Goal: Task Accomplishment & Management: Complete application form

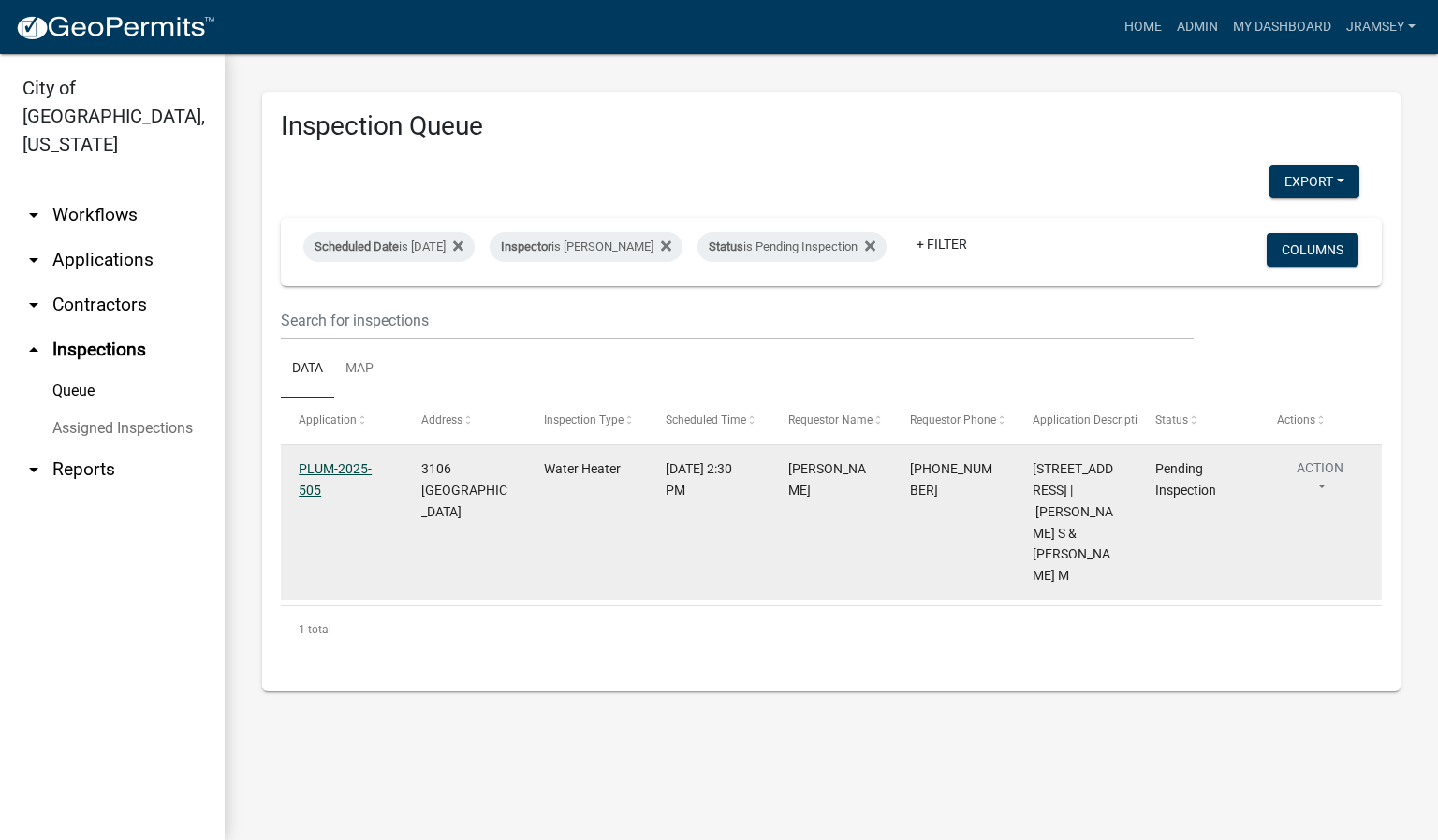
click at [324, 488] on link "PLUM-2025-505" at bounding box center [335, 480] width 73 height 36
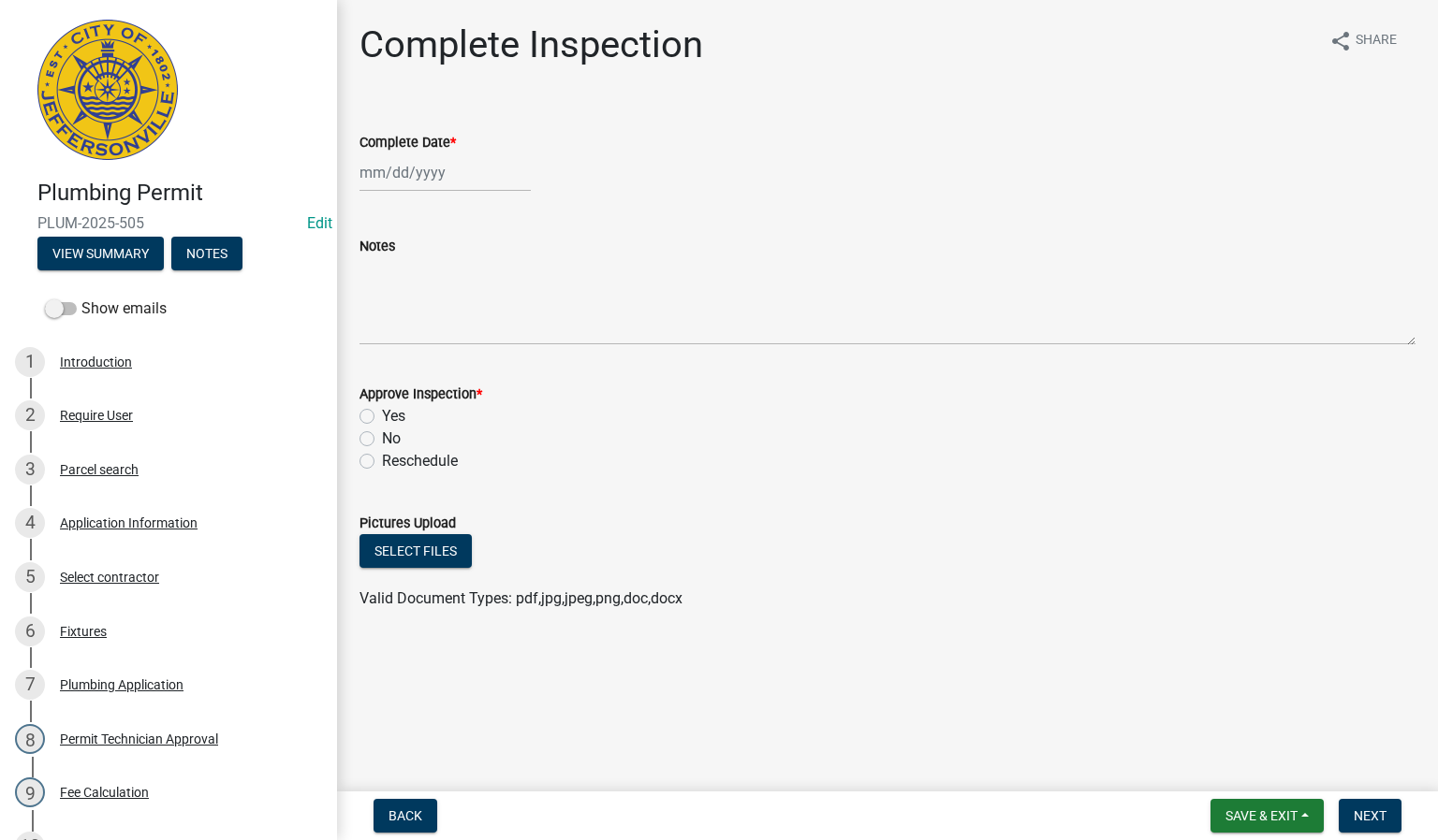
select select "9"
select select "2025"
click at [388, 175] on div "[PERSON_NAME] Feb Mar Apr [PERSON_NAME][DATE] Oct Nov [DATE] 1526 1527 1528 152…" at bounding box center [445, 172] width 171 height 38
click at [471, 329] on div "18" at bounding box center [468, 331] width 30 height 30
type input "[DATE]"
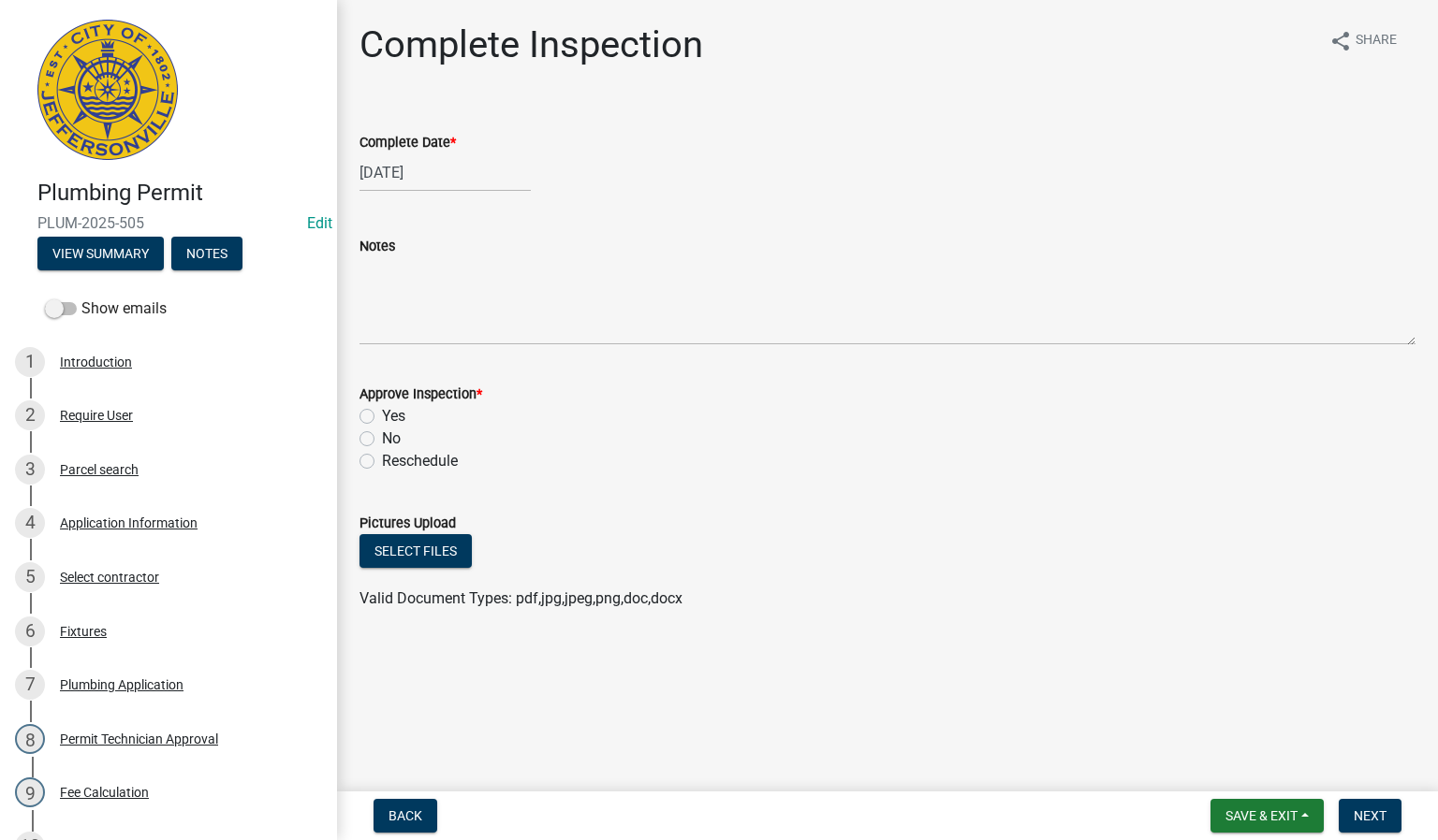
click at [382, 414] on label "Yes" at bounding box center [394, 416] width 23 height 22
click at [382, 414] on input "Yes" at bounding box center [388, 411] width 12 height 12
radio input "true"
click at [1364, 809] on span "Next" at bounding box center [1370, 816] width 33 height 15
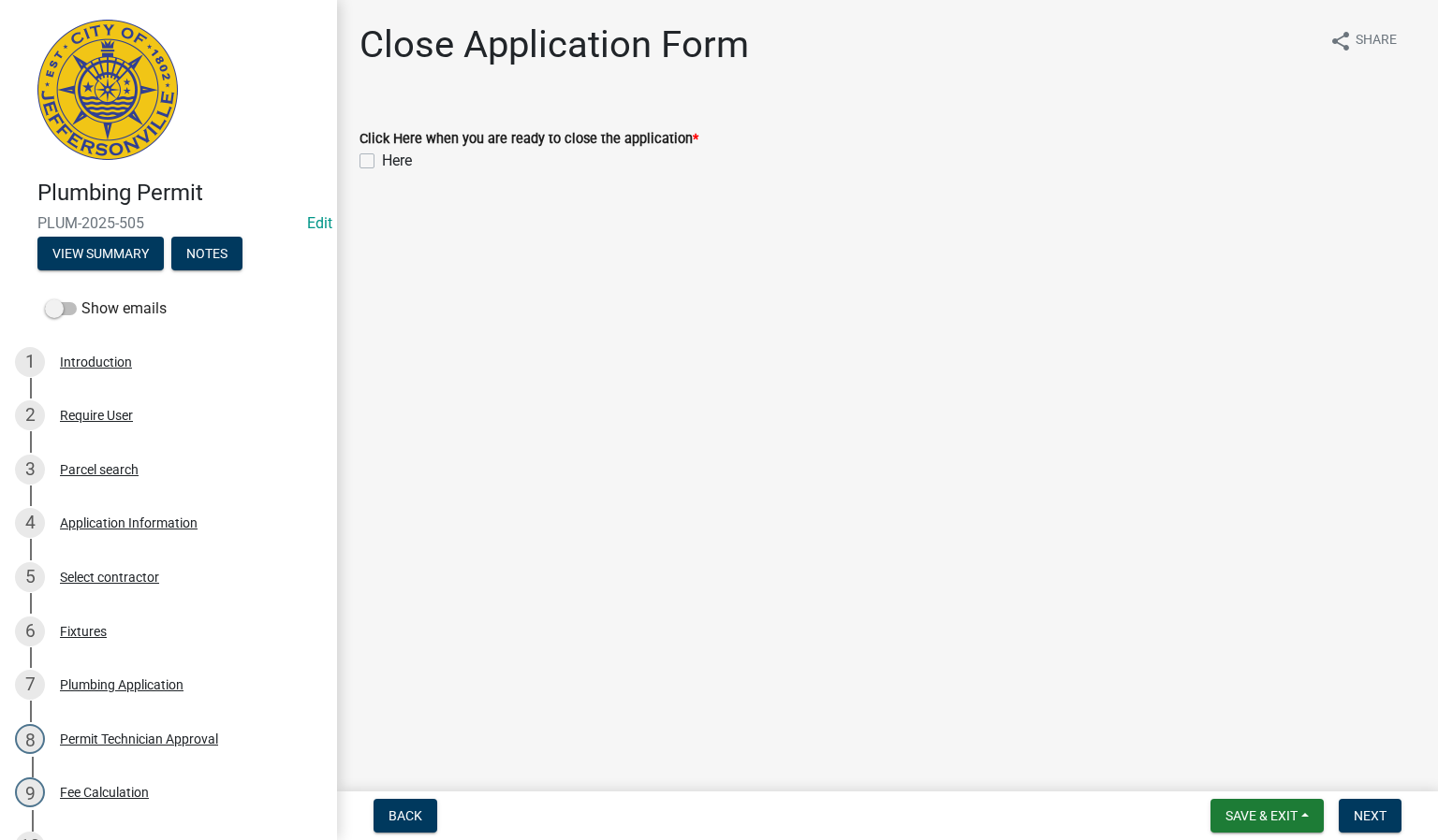
click at [382, 157] on label "Here" at bounding box center [397, 160] width 30 height 22
click at [382, 157] on input "Here" at bounding box center [388, 155] width 12 height 12
checkbox input "true"
click at [1377, 808] on span "Next" at bounding box center [1370, 816] width 33 height 15
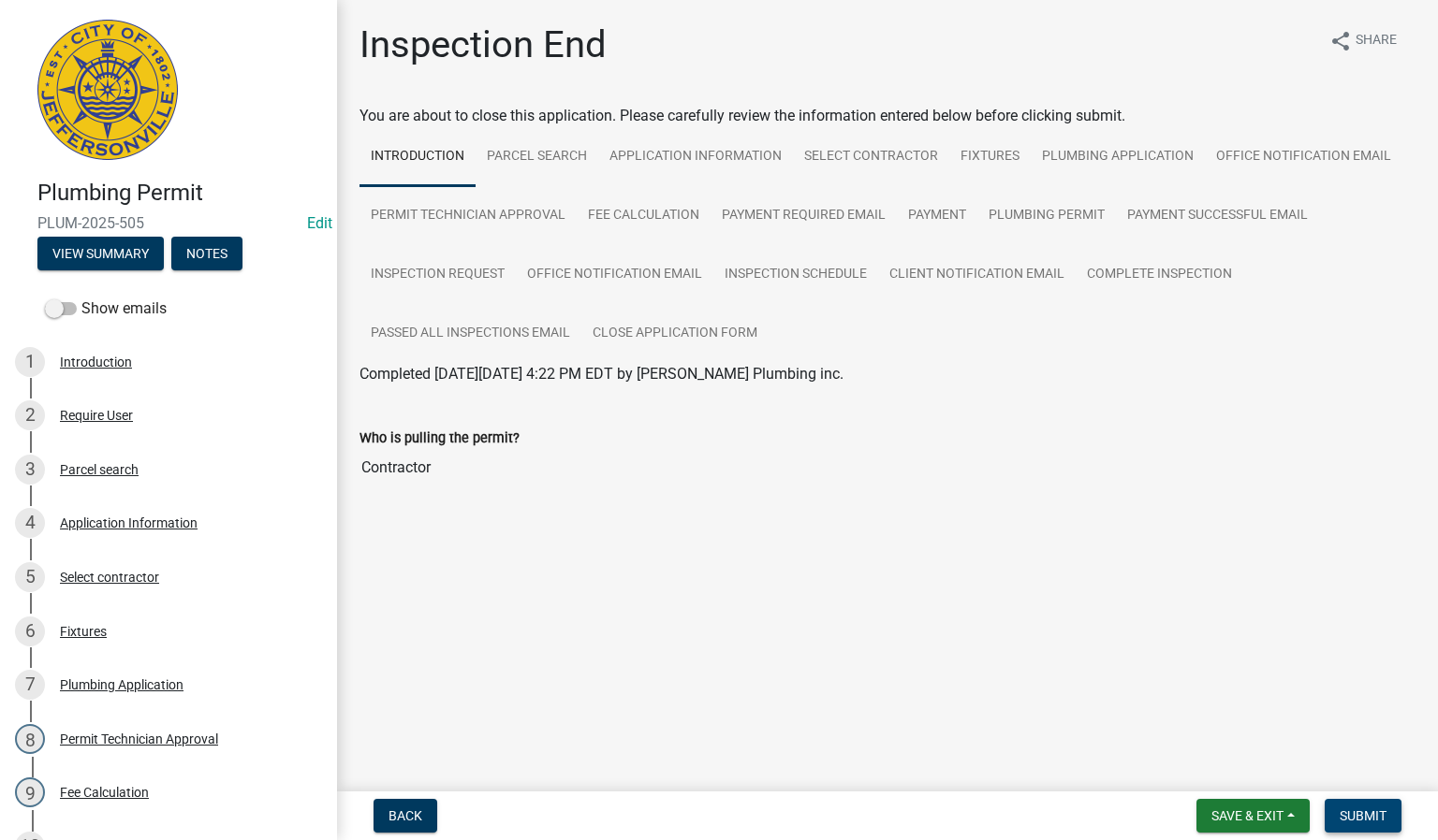
click at [1373, 823] on span "Submit" at bounding box center [1362, 816] width 47 height 15
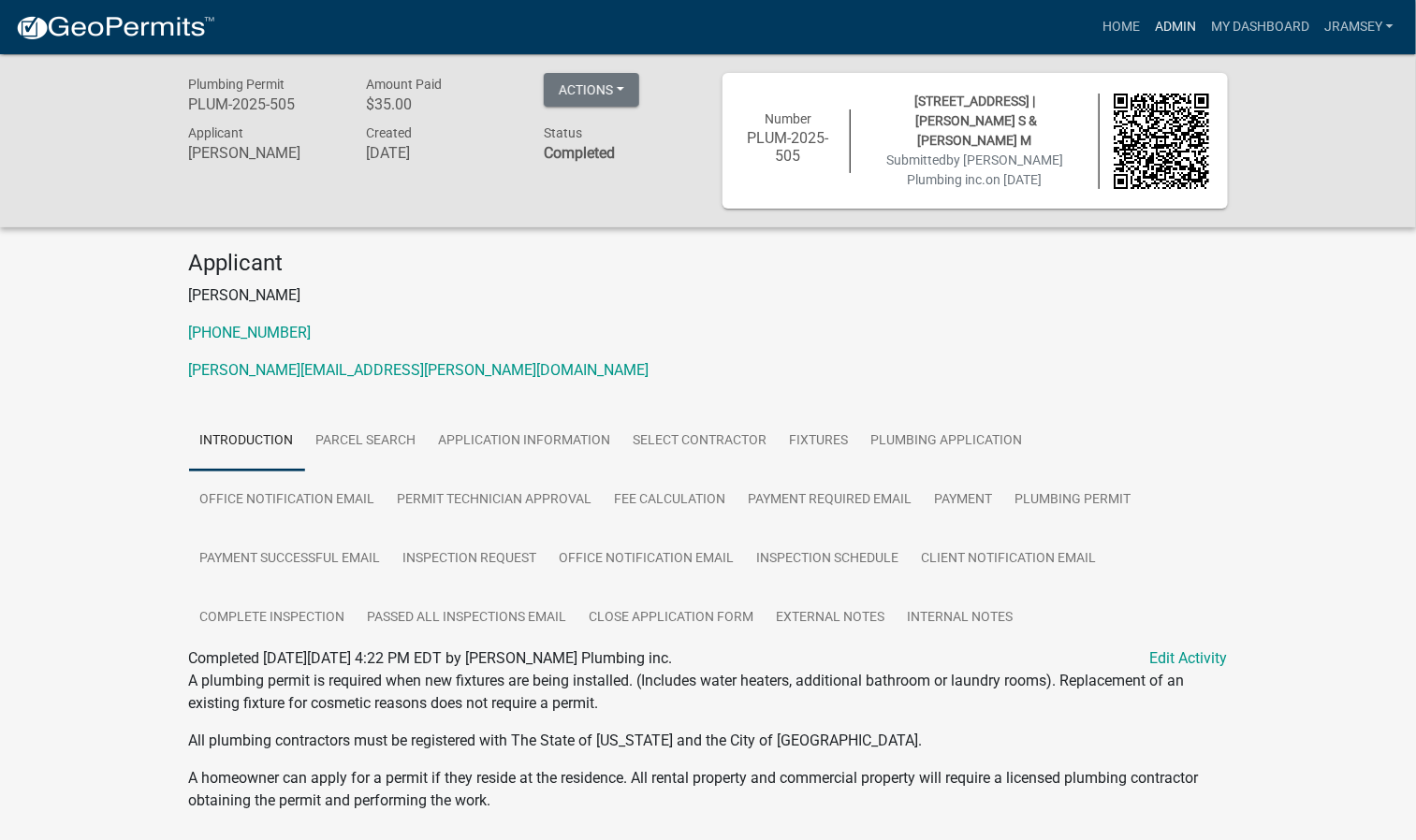
click at [1169, 22] on link "Admin" at bounding box center [1176, 27] width 57 height 35
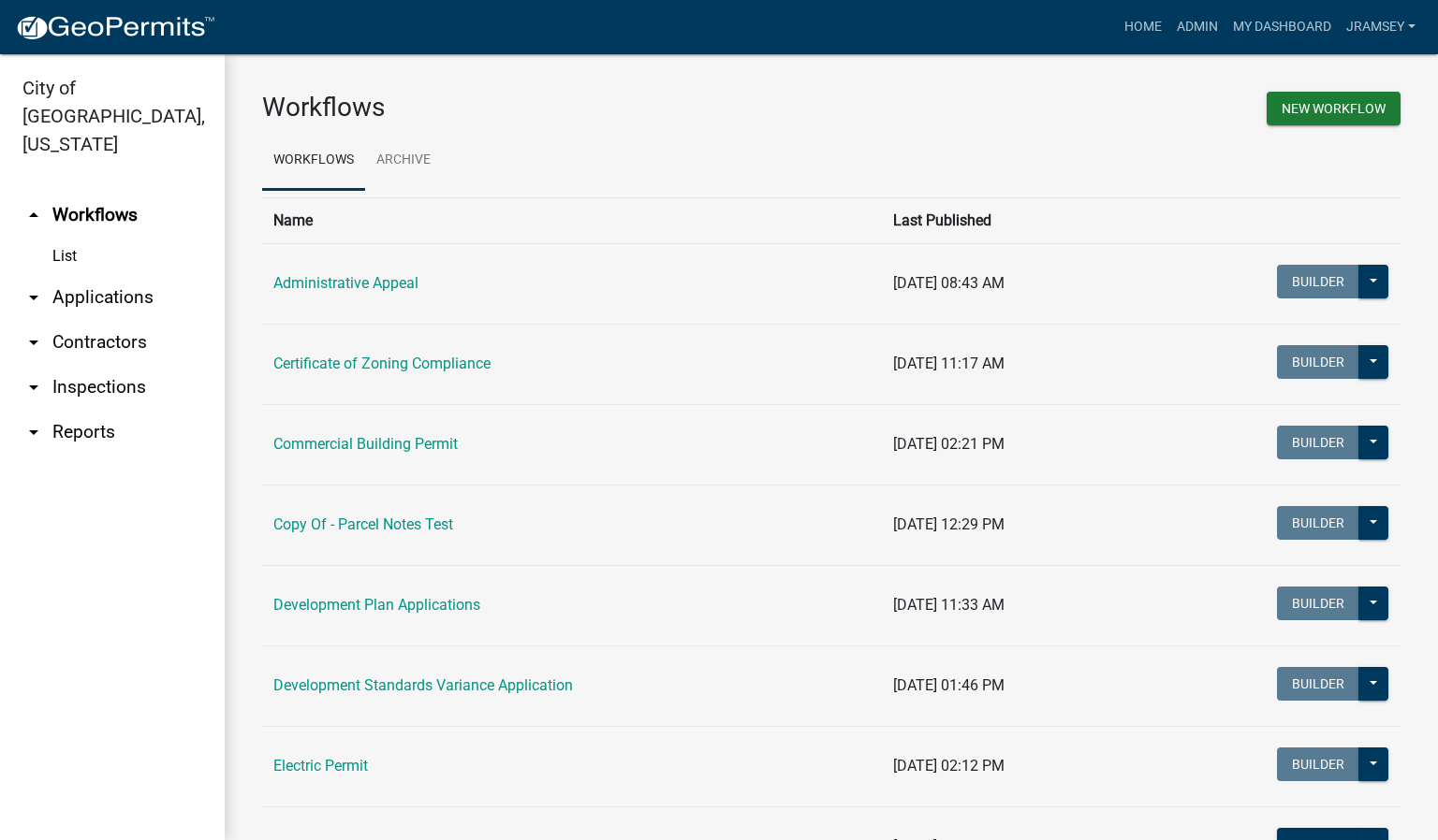
click at [125, 365] on link "arrow_drop_down Inspections" at bounding box center [112, 387] width 224 height 45
